Goal: Complete application form: Complete application form

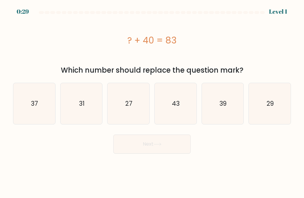
click at [182, 101] on icon "43" at bounding box center [175, 103] width 41 height 41
click at [152, 100] on input "d. 43" at bounding box center [152, 99] width 0 height 1
radio input "true"
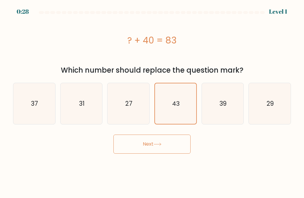
click at [169, 150] on button "Next" at bounding box center [151, 143] width 77 height 19
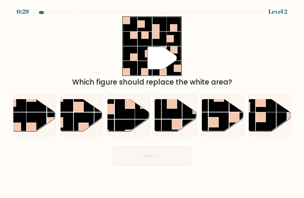
click at [141, 119] on rect at bounding box center [145, 108] width 20 height 20
click at [152, 100] on input "c." at bounding box center [152, 99] width 0 height 1
radio input "true"
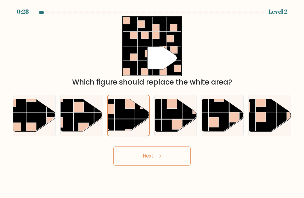
click at [170, 157] on button "Next" at bounding box center [151, 155] width 77 height 19
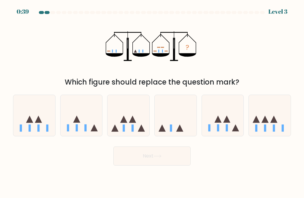
click at [135, 125] on icon at bounding box center [129, 115] width 42 height 35
click at [152, 100] on input "c." at bounding box center [152, 99] width 0 height 1
radio input "true"
click at [171, 162] on button "Next" at bounding box center [151, 155] width 77 height 19
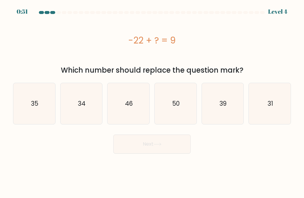
click at [264, 102] on icon "31" at bounding box center [270, 103] width 41 height 41
click at [152, 100] on input "f. 31" at bounding box center [152, 99] width 0 height 1
radio input "true"
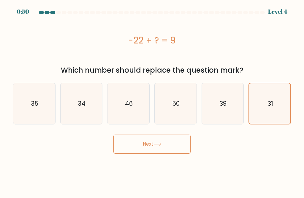
click at [170, 151] on button "Next" at bounding box center [151, 143] width 77 height 19
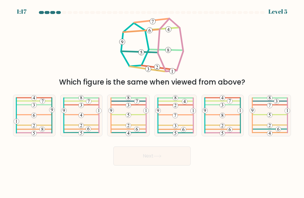
click at [188, 125] on icon at bounding box center [175, 115] width 41 height 41
click at [152, 100] on input "d." at bounding box center [152, 99] width 0 height 1
radio input "true"
click at [176, 152] on button "Next" at bounding box center [151, 155] width 77 height 19
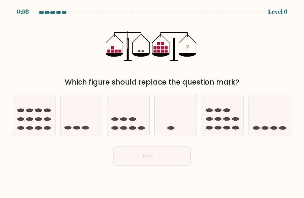
click at [272, 121] on icon at bounding box center [270, 115] width 42 height 35
click at [152, 100] on input "f." at bounding box center [152, 99] width 0 height 1
radio input "true"
click at [183, 158] on button "Next" at bounding box center [151, 155] width 77 height 19
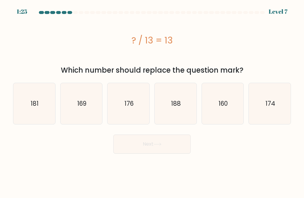
click at [91, 111] on icon "169" at bounding box center [81, 103] width 41 height 41
click at [152, 100] on input "b. 169" at bounding box center [152, 99] width 0 height 1
radio input "true"
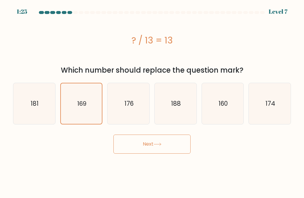
click at [146, 146] on button "Next" at bounding box center [151, 143] width 77 height 19
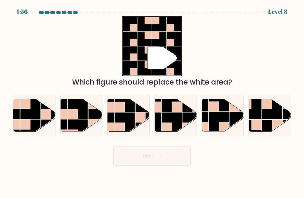
click at [41, 125] on rect at bounding box center [51, 129] width 20 height 20
click at [152, 100] on input "a." at bounding box center [152, 99] width 0 height 1
radio input "true"
click at [138, 165] on button "Next" at bounding box center [151, 155] width 77 height 19
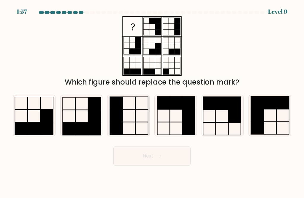
click at [186, 131] on rect at bounding box center [189, 128] width 12 height 12
click at [152, 100] on input "d." at bounding box center [152, 99] width 0 height 1
radio input "true"
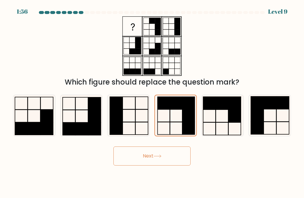
click at [177, 158] on button "Next" at bounding box center [151, 155] width 77 height 19
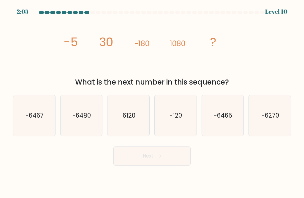
click at [87, 128] on icon "-6480" at bounding box center [81, 115] width 41 height 41
click at [152, 100] on input "b. -6480" at bounding box center [152, 99] width 0 height 1
radio input "true"
click at [143, 164] on button "Next" at bounding box center [151, 155] width 77 height 19
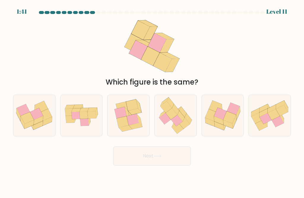
click at [49, 120] on icon at bounding box center [45, 115] width 13 height 12
click at [152, 100] on input "a." at bounding box center [152, 99] width 0 height 1
radio input "true"
click at [164, 163] on button "Next" at bounding box center [151, 155] width 77 height 19
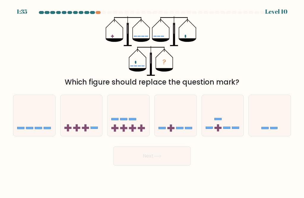
click at [127, 132] on icon at bounding box center [129, 115] width 42 height 35
click at [152, 100] on input "c." at bounding box center [152, 99] width 0 height 1
radio input "true"
click at [150, 161] on button "Next" at bounding box center [151, 155] width 77 height 19
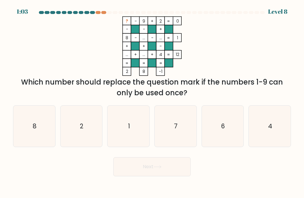
click at [49, 143] on icon "8" at bounding box center [34, 125] width 41 height 41
click at [152, 100] on input "a. 8" at bounding box center [152, 99] width 0 height 1
radio input "true"
click at [182, 144] on icon "7" at bounding box center [175, 125] width 41 height 41
click at [152, 100] on input "d. 7" at bounding box center [152, 99] width 0 height 1
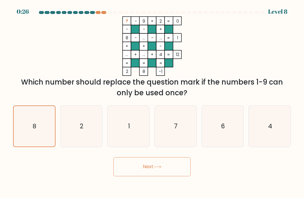
radio input "true"
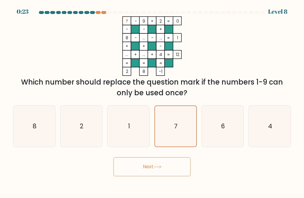
click at [144, 176] on button "Next" at bounding box center [151, 166] width 77 height 19
click at [159, 174] on button "Next" at bounding box center [151, 166] width 77 height 19
click at [150, 174] on button "Next" at bounding box center [151, 166] width 77 height 19
click at [151, 168] on button "Next" at bounding box center [151, 166] width 77 height 19
click at [168, 168] on button "Next" at bounding box center [151, 166] width 77 height 19
